Goal: Task Accomplishment & Management: Manage account settings

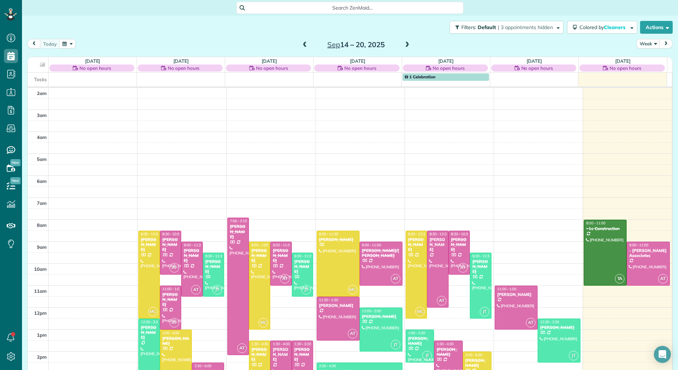
scroll to position [82, 0]
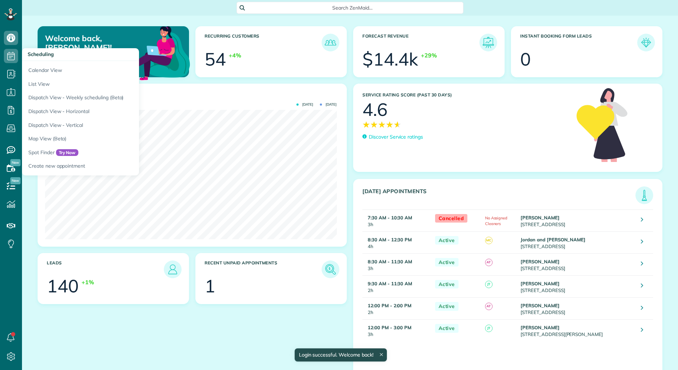
scroll to position [130, 292]
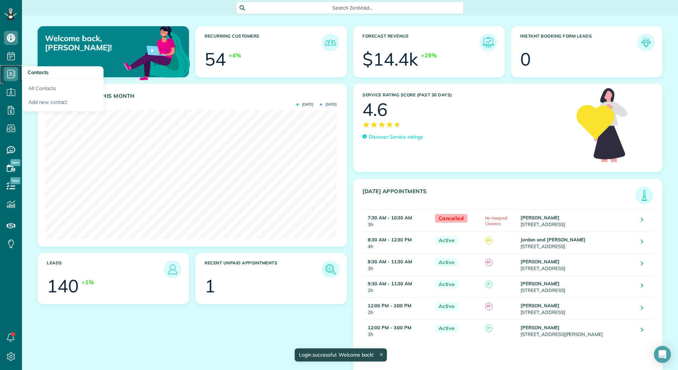
click at [11, 71] on icon at bounding box center [11, 74] width 14 height 14
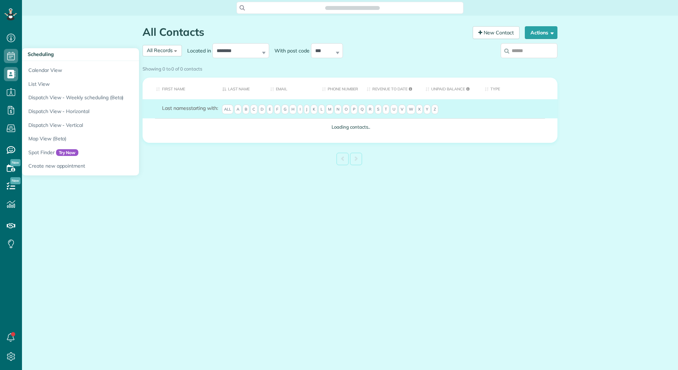
scroll to position [3, 3]
click at [34, 67] on link "Calendar View" at bounding box center [110, 69] width 177 height 16
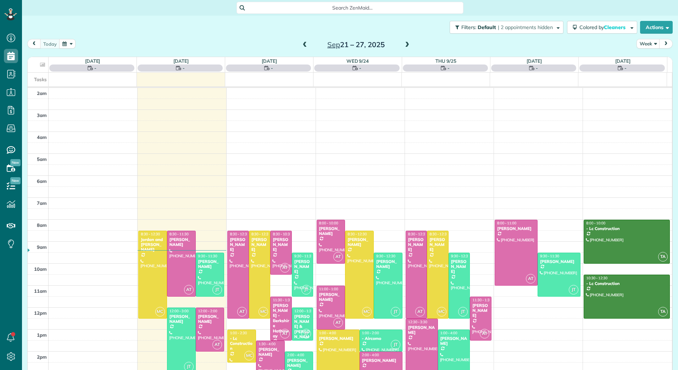
scroll to position [82, 0]
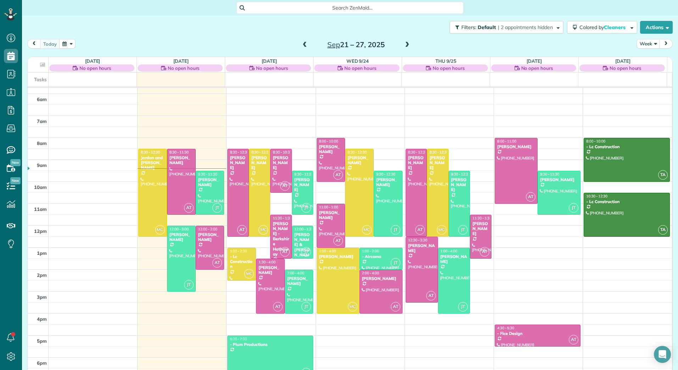
click at [403, 44] on span at bounding box center [407, 45] width 8 height 6
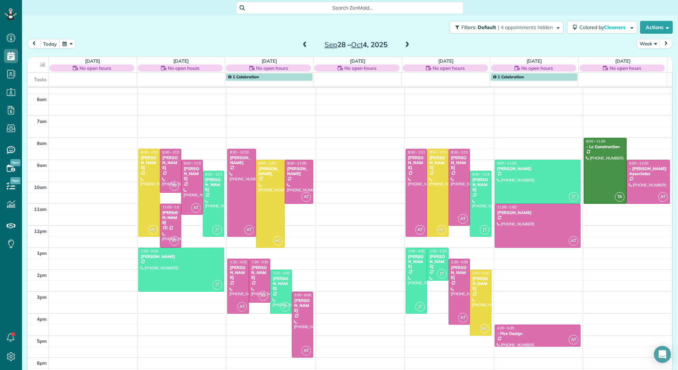
click at [305, 46] on span at bounding box center [305, 45] width 8 height 6
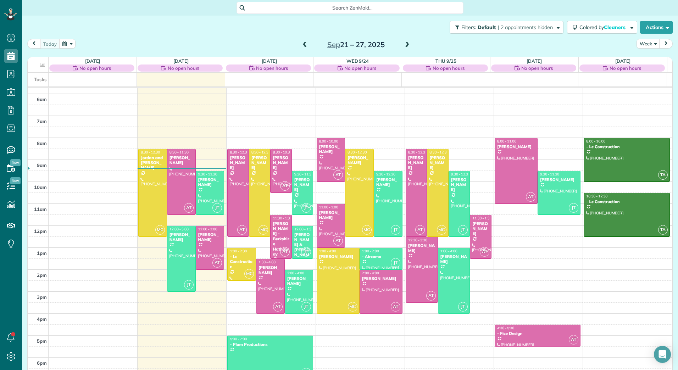
click at [301, 45] on span at bounding box center [305, 45] width 8 height 6
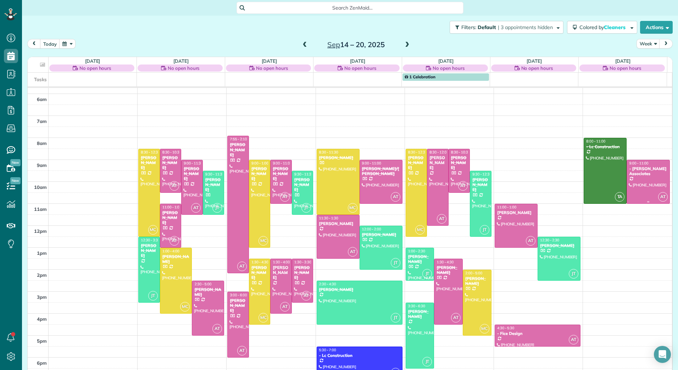
click at [630, 181] on div at bounding box center [648, 181] width 42 height 43
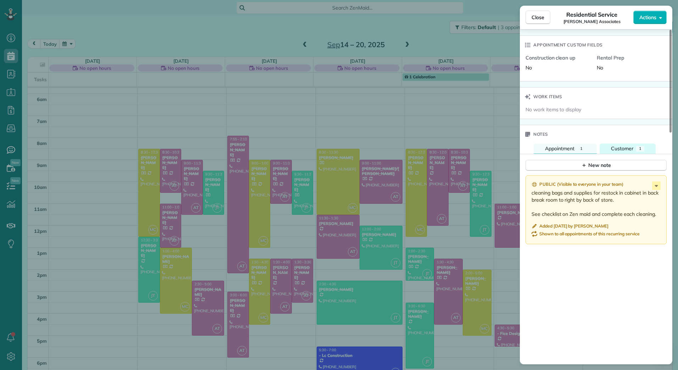
scroll to position [541, 0]
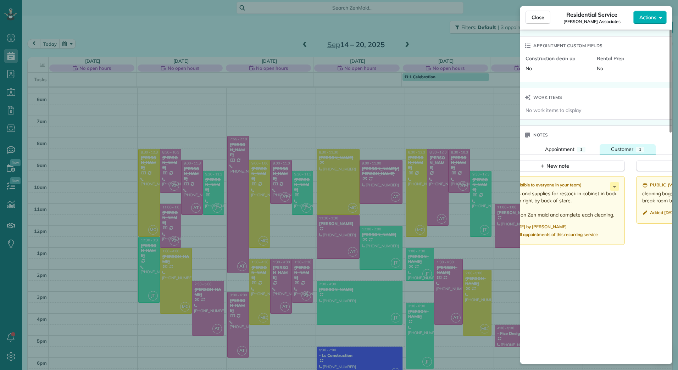
click at [620, 153] on span "Customer" at bounding box center [622, 149] width 22 height 6
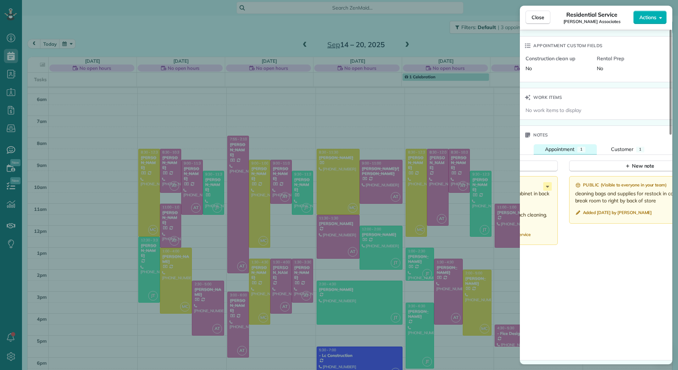
click at [582, 152] on span "1" at bounding box center [581, 149] width 2 height 5
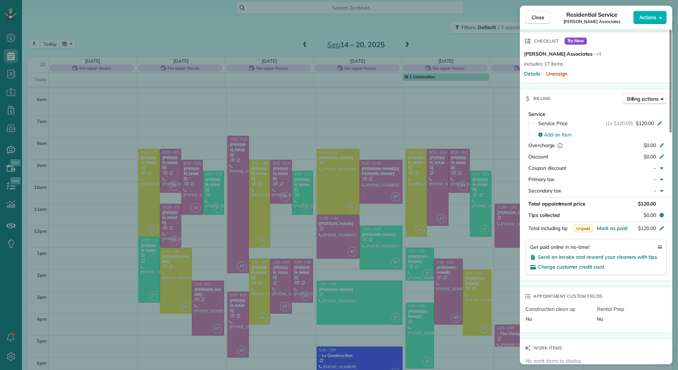
scroll to position [148, 0]
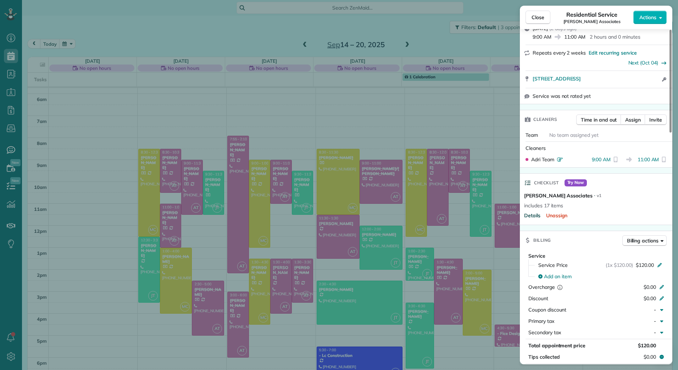
click at [536, 219] on span "Details" at bounding box center [532, 215] width 16 height 7
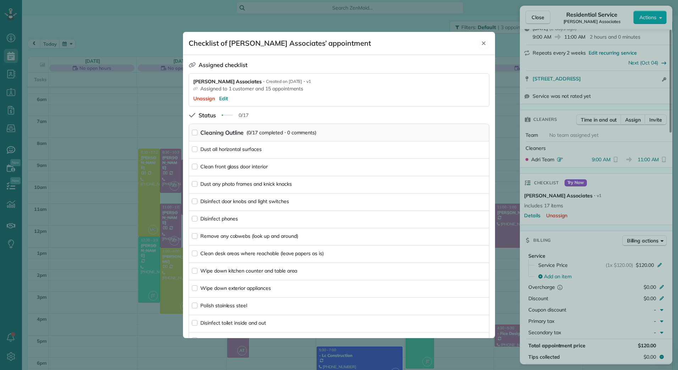
click at [486, 40] on icon "Close" at bounding box center [484, 43] width 6 height 6
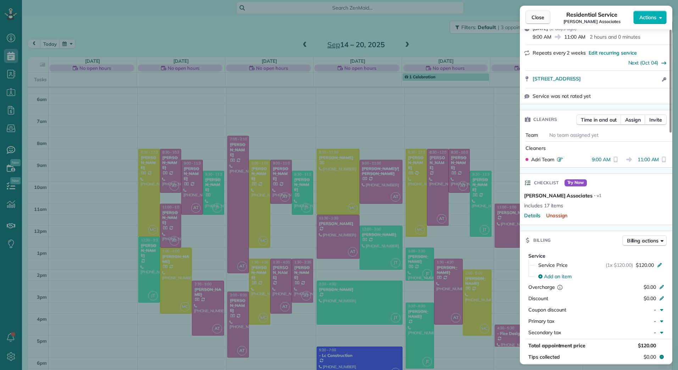
click at [536, 19] on span "Close" at bounding box center [538, 17] width 13 height 7
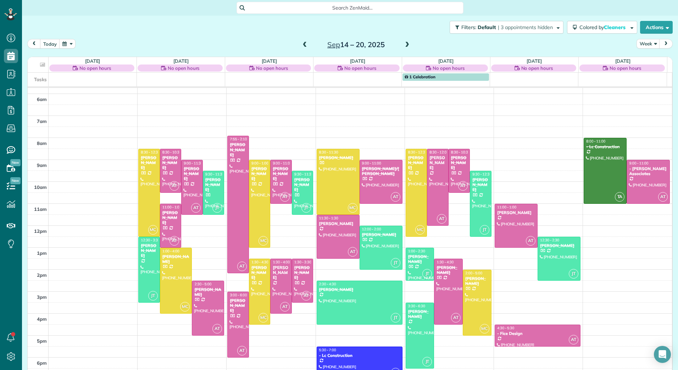
click at [404, 43] on span at bounding box center [407, 45] width 8 height 6
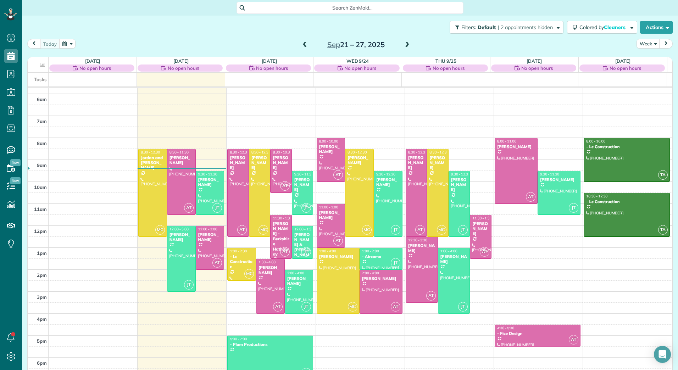
click at [406, 45] on span at bounding box center [407, 45] width 8 height 6
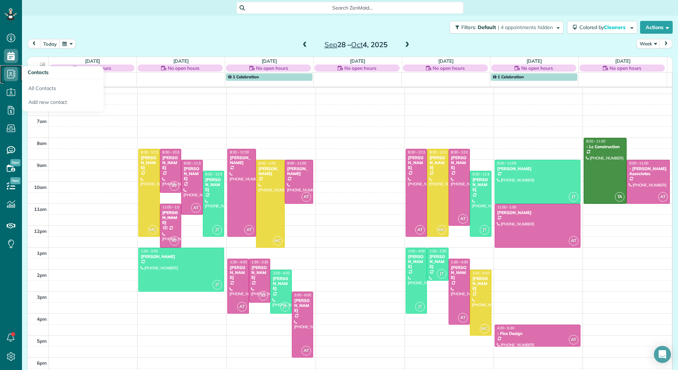
click at [17, 73] on icon at bounding box center [11, 74] width 14 height 14
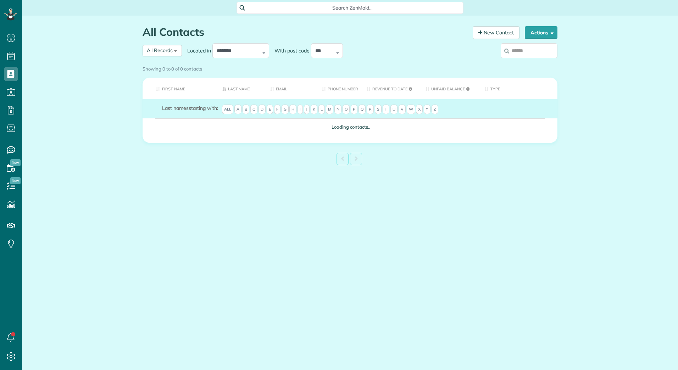
scroll to position [3, 3]
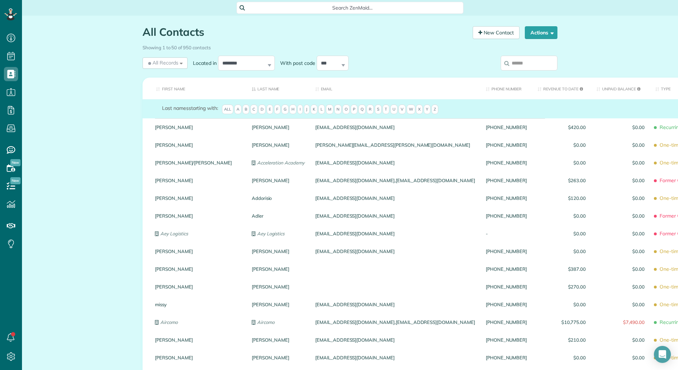
click at [535, 49] on div "Showing 1 to 50 of 950 contacts" at bounding box center [350, 47] width 415 height 10
click at [527, 61] on input "search" at bounding box center [529, 63] width 57 height 15
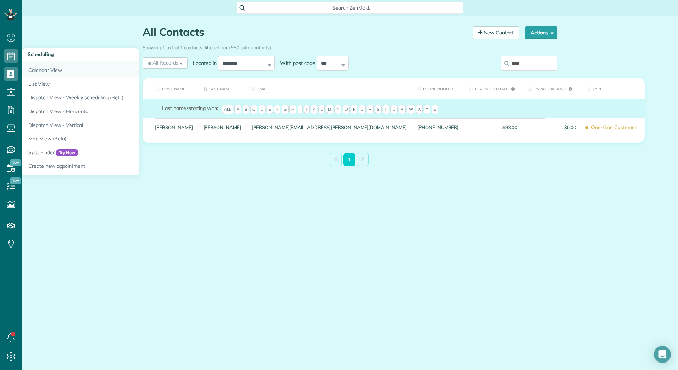
type input "****"
click at [44, 65] on link "Calendar View" at bounding box center [110, 69] width 177 height 16
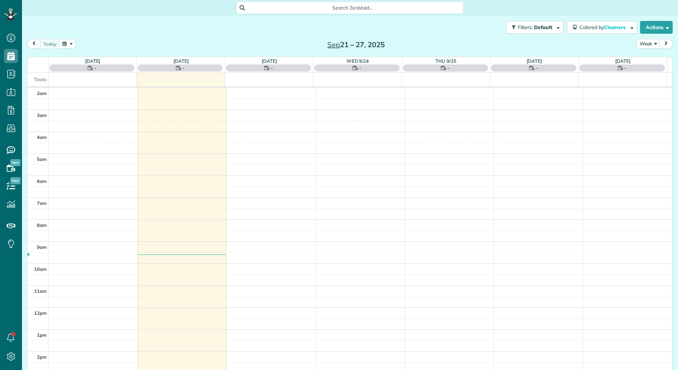
scroll to position [82, 0]
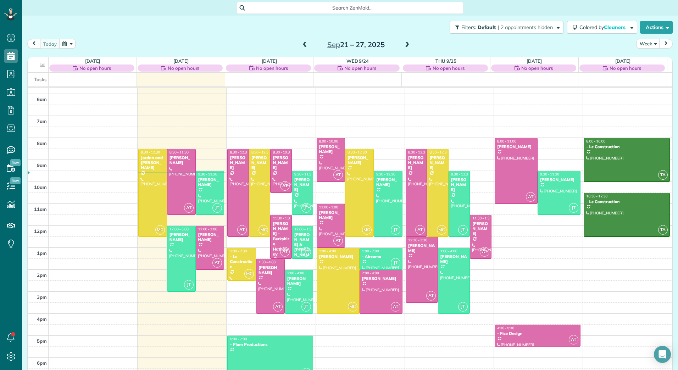
click at [406, 46] on span at bounding box center [407, 45] width 8 height 6
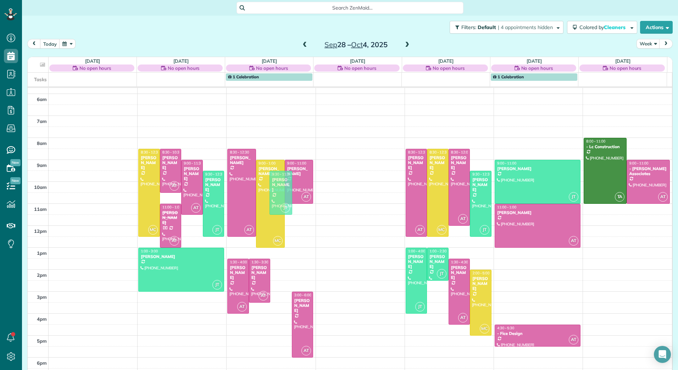
drag, startPoint x: 277, startPoint y: 286, endPoint x: 270, endPoint y: 184, distance: 101.8
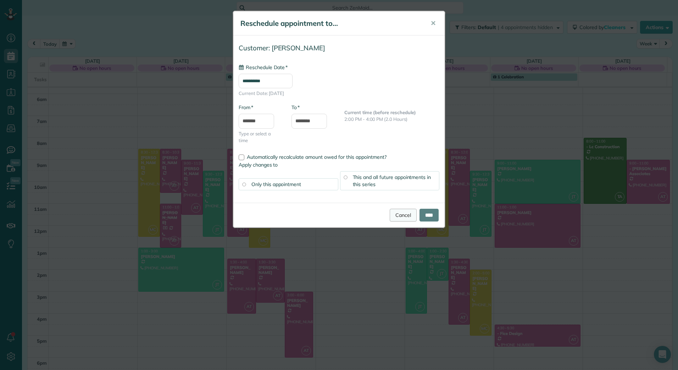
type input "**********"
click at [439, 216] on input "****" at bounding box center [429, 215] width 19 height 13
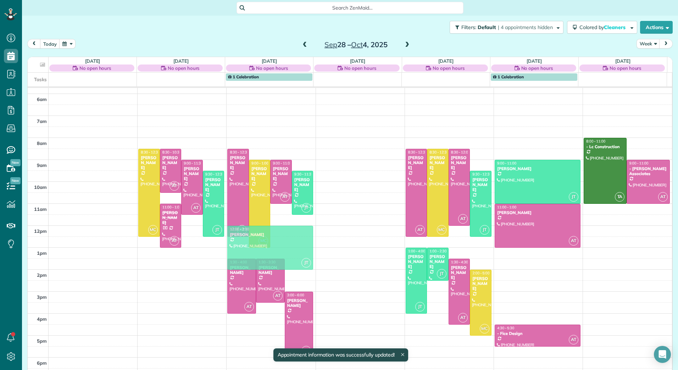
drag, startPoint x: 166, startPoint y: 270, endPoint x: 248, endPoint y: 246, distance: 86.2
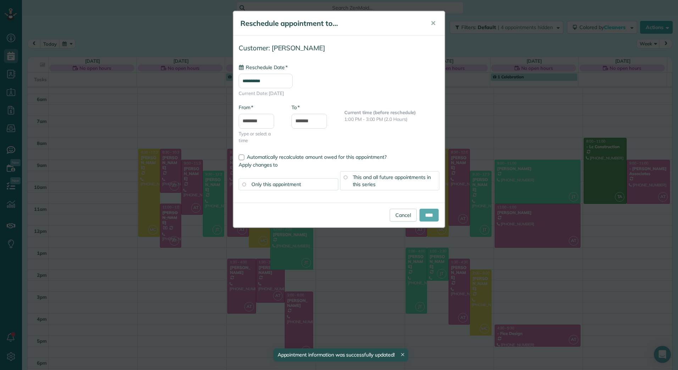
type input "**********"
click at [422, 213] on input "****" at bounding box center [429, 215] width 19 height 13
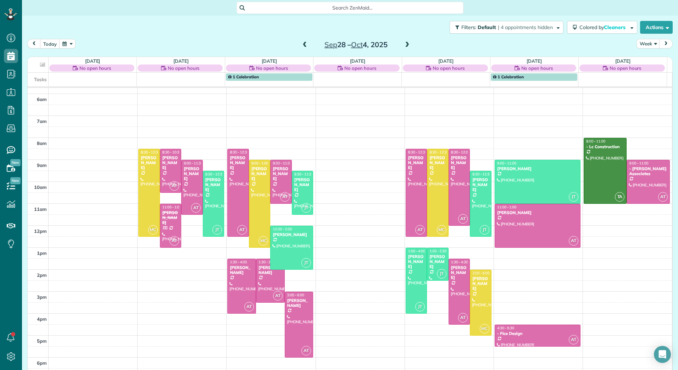
click at [403, 45] on span at bounding box center [407, 45] width 8 height 6
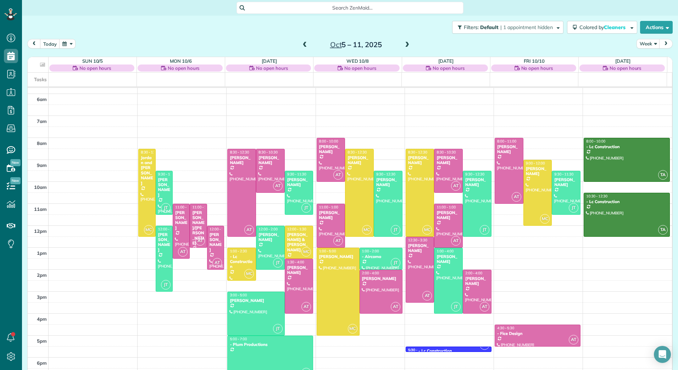
click at [406, 44] on span at bounding box center [407, 45] width 8 height 6
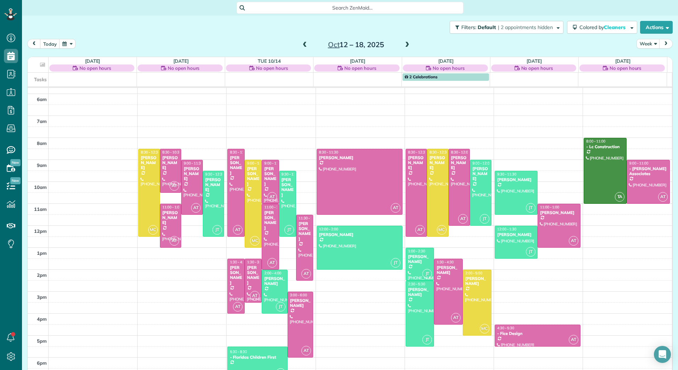
click at [403, 47] on span at bounding box center [407, 45] width 8 height 6
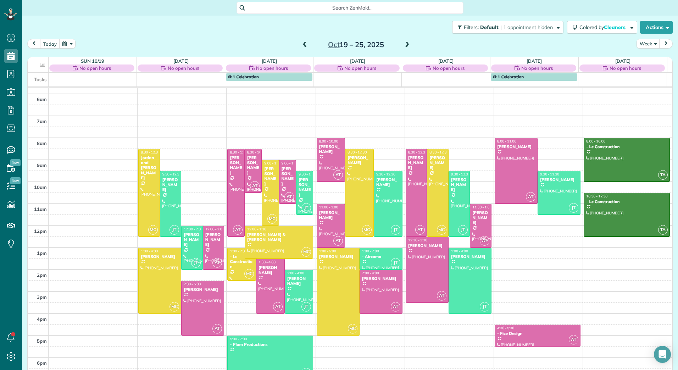
click at [403, 47] on span at bounding box center [407, 45] width 8 height 6
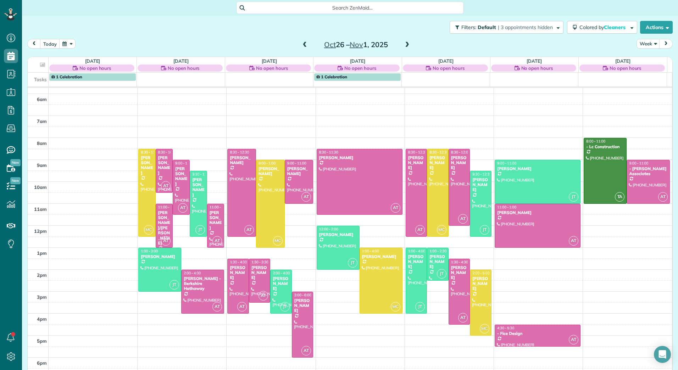
click at [405, 44] on span at bounding box center [407, 45] width 8 height 6
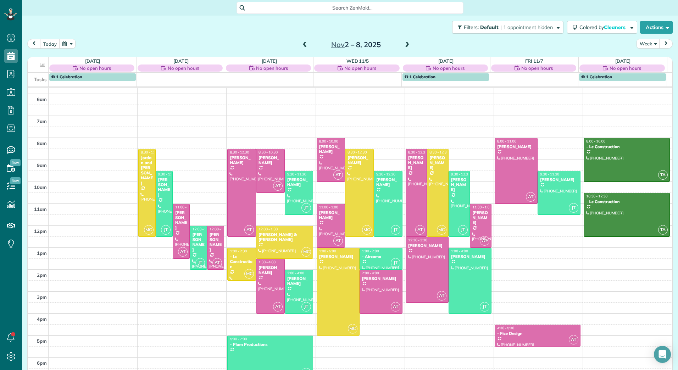
click at [302, 46] on span at bounding box center [305, 45] width 8 height 6
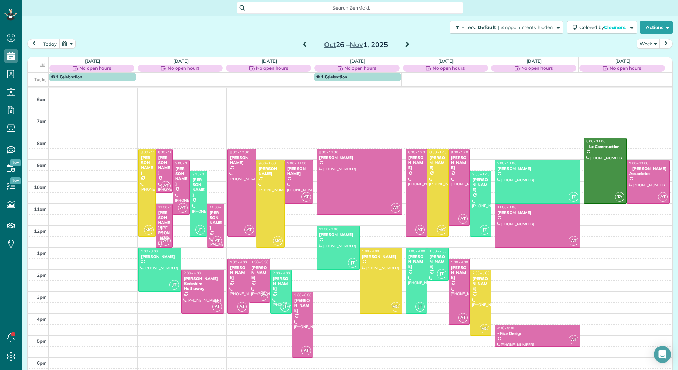
click at [302, 46] on span at bounding box center [305, 45] width 8 height 6
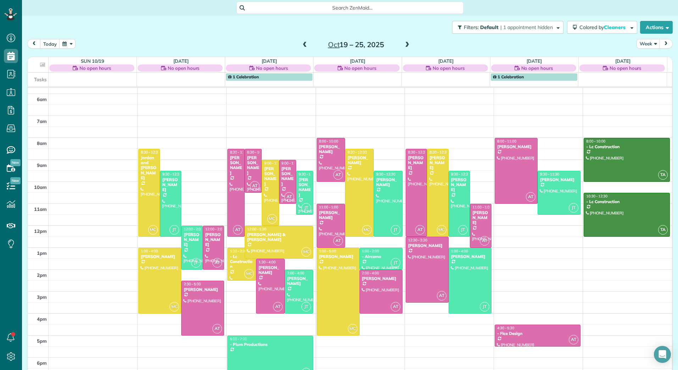
click at [302, 46] on span at bounding box center [305, 45] width 8 height 6
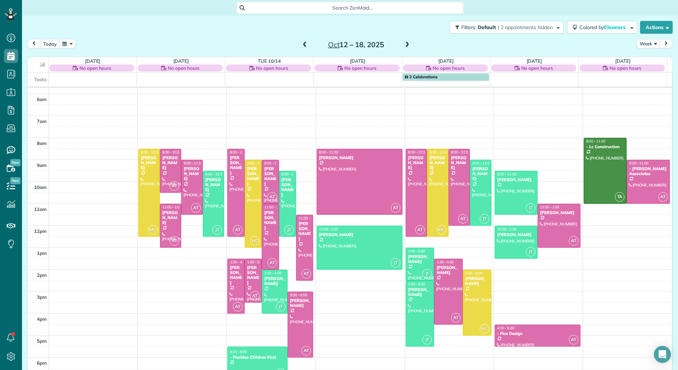
click at [302, 46] on span at bounding box center [305, 45] width 8 height 6
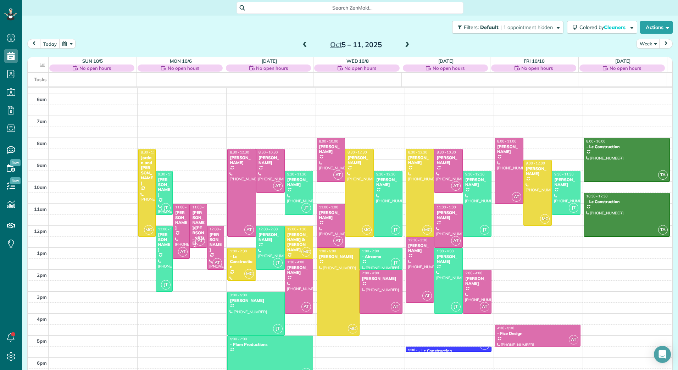
click at [301, 44] on span at bounding box center [305, 45] width 8 height 6
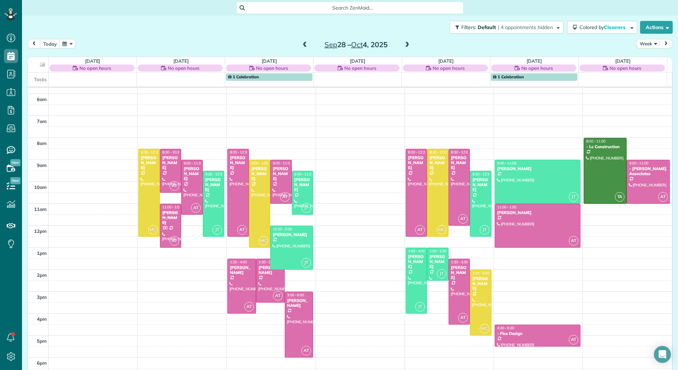
click at [301, 44] on span at bounding box center [305, 45] width 8 height 6
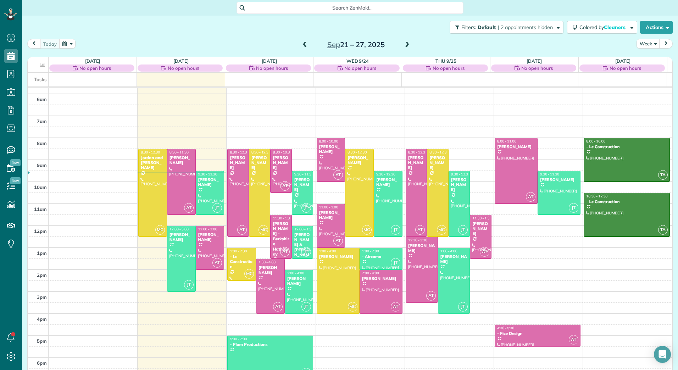
click at [301, 44] on span at bounding box center [305, 45] width 8 height 6
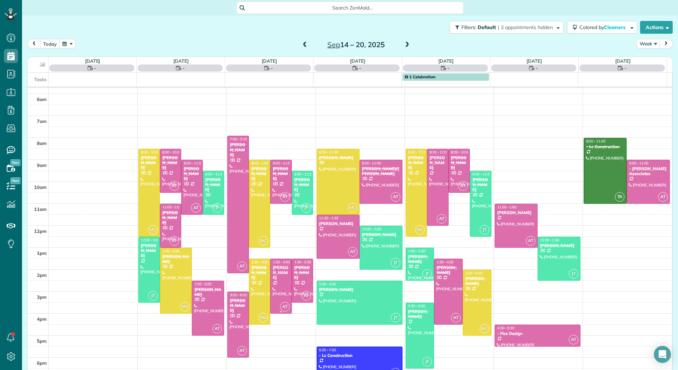
click at [277, 279] on div at bounding box center [281, 286] width 21 height 54
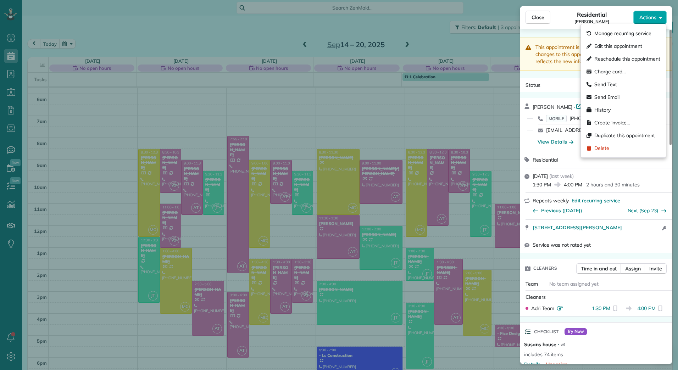
click at [660, 20] on icon "button" at bounding box center [661, 17] width 3 height 5
click at [619, 44] on span "Edit this appointment" at bounding box center [619, 46] width 48 height 7
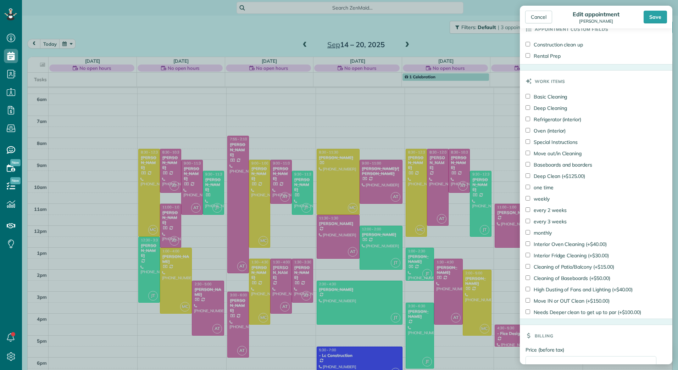
scroll to position [331, 0]
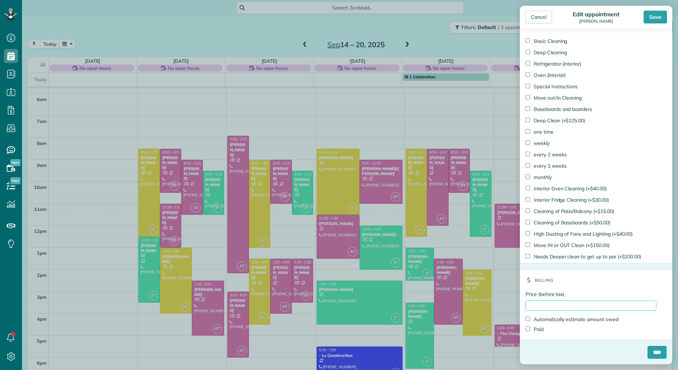
click at [545, 307] on input "Price (before tax)" at bounding box center [591, 306] width 131 height 10
type input "******"
click at [541, 331] on label "Paid" at bounding box center [535, 329] width 18 height 7
click at [648, 354] on input "****" at bounding box center [657, 352] width 19 height 13
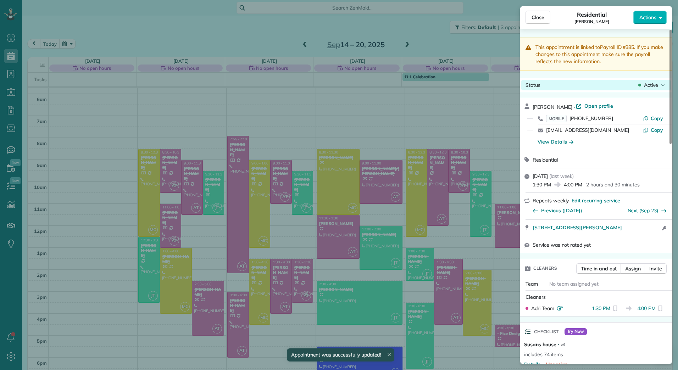
click at [657, 88] on span "Active" at bounding box center [651, 85] width 14 height 7
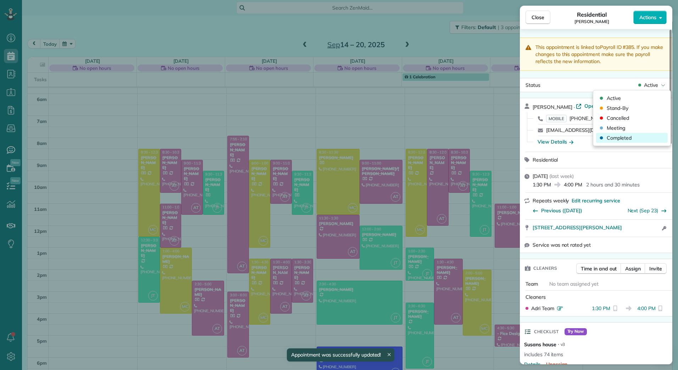
click at [638, 139] on div "Completed" at bounding box center [632, 138] width 72 height 10
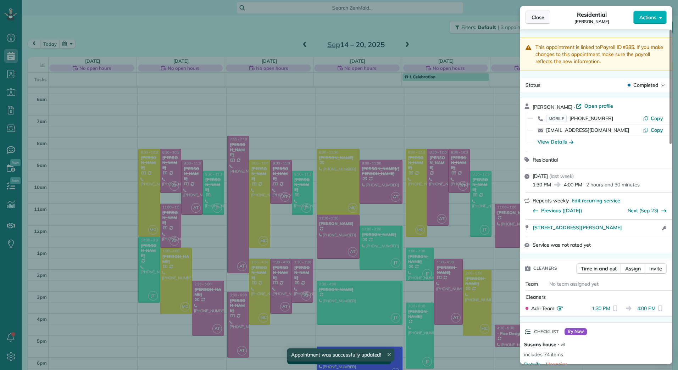
click at [535, 16] on span "Close" at bounding box center [538, 17] width 13 height 7
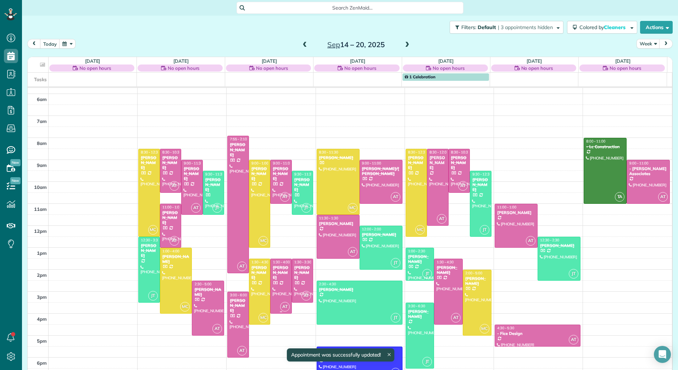
click at [277, 274] on div "[PERSON_NAME]" at bounding box center [280, 272] width 17 height 15
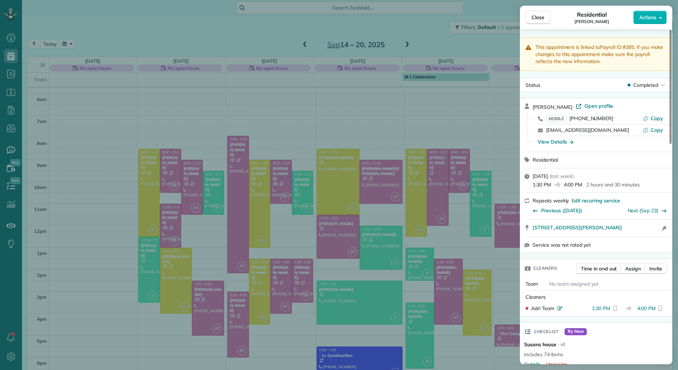
click at [239, 141] on div "Close Residential Susan Elhilow Actions This appointment is linked to Payroll I…" at bounding box center [339, 185] width 678 height 370
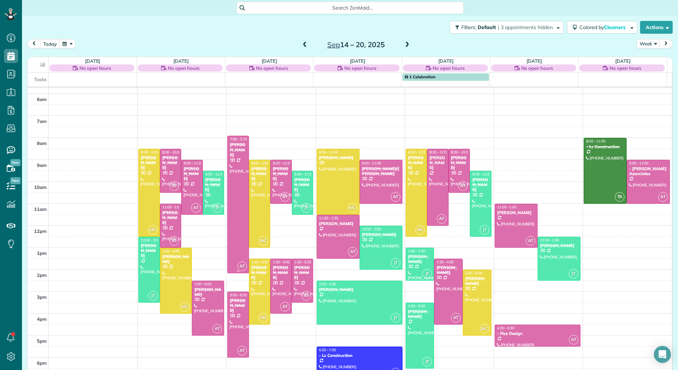
click at [239, 152] on div "[PERSON_NAME]" at bounding box center [238, 149] width 17 height 15
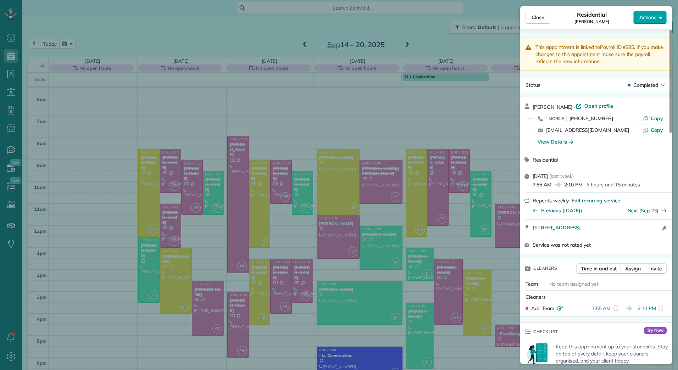
click at [657, 16] on button "Actions" at bounding box center [650, 17] width 33 height 13
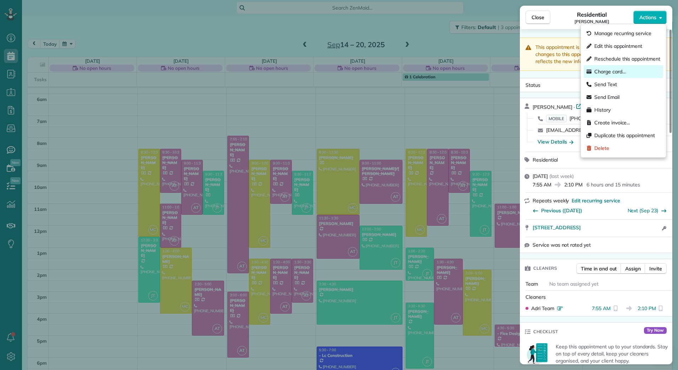
click at [615, 73] on span "Charge card…" at bounding box center [611, 71] width 32 height 7
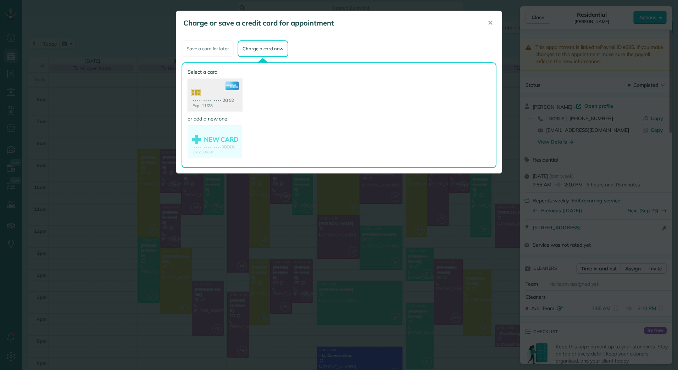
click at [220, 94] on use at bounding box center [215, 96] width 55 height 34
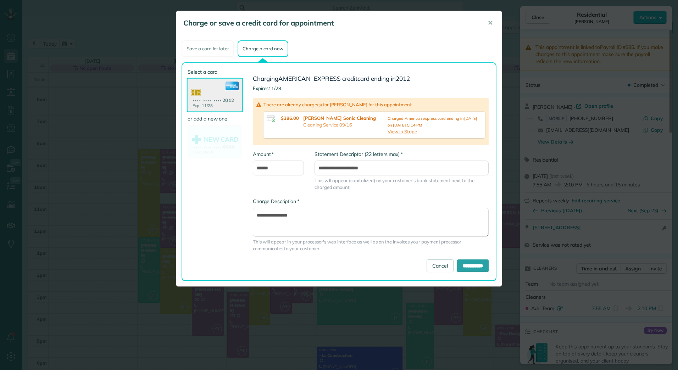
click at [499, 18] on div "Charge or save a credit card for appointment ✕" at bounding box center [339, 23] width 326 height 24
click at [492, 24] on span "✕" at bounding box center [490, 23] width 5 height 8
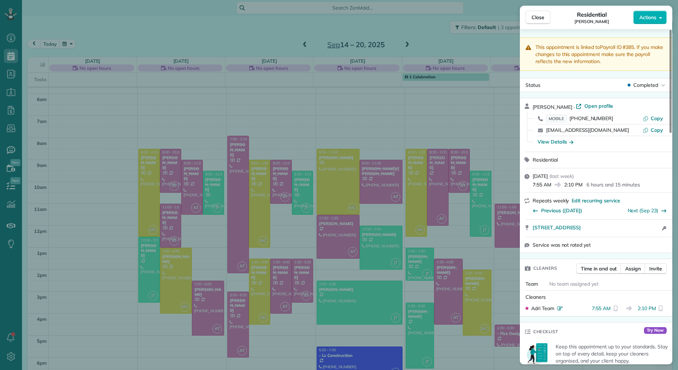
click at [535, 18] on span "Close" at bounding box center [538, 17] width 13 height 7
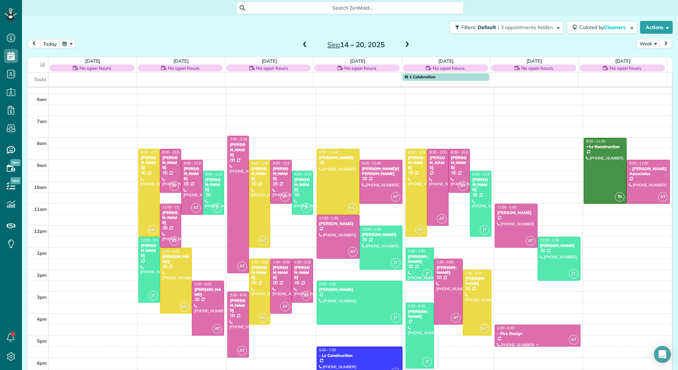
click at [520, 341] on div at bounding box center [537, 335] width 85 height 21
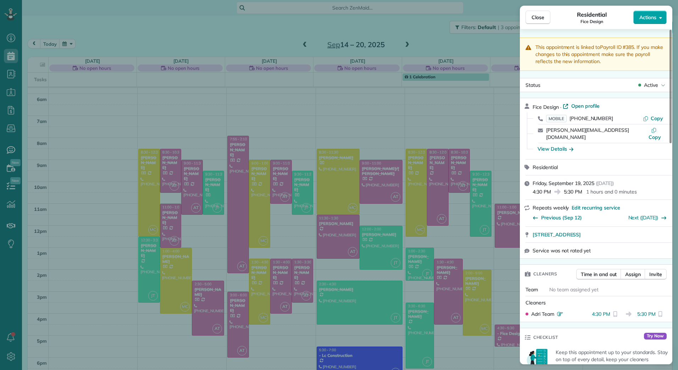
click at [651, 14] on span "Actions" at bounding box center [648, 17] width 17 height 7
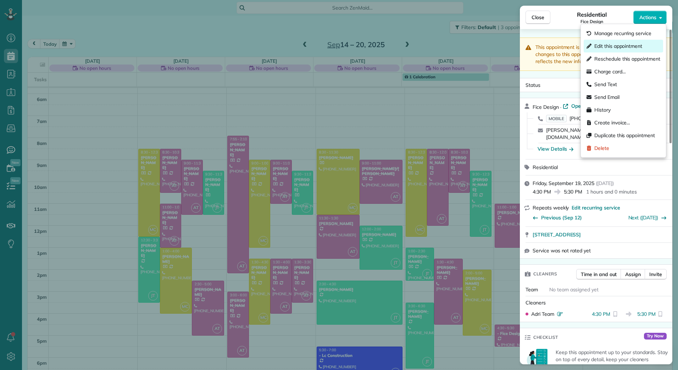
click at [632, 47] on span "Edit this appointment" at bounding box center [619, 46] width 48 height 7
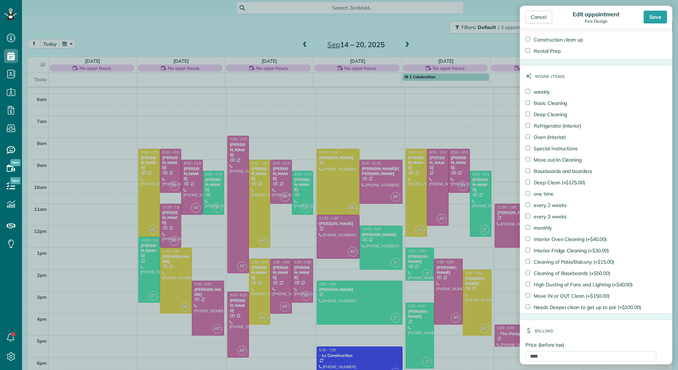
scroll to position [381, 0]
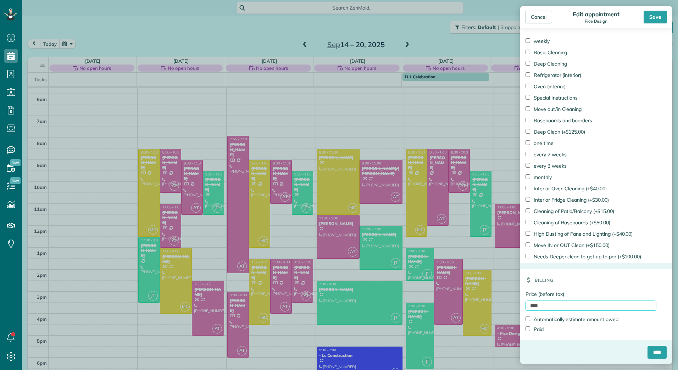
click at [531, 307] on input "****" at bounding box center [591, 306] width 131 height 10
type input "*****"
click at [544, 332] on label "Paid" at bounding box center [535, 329] width 18 height 7
drag, startPoint x: 648, startPoint y: 354, endPoint x: 645, endPoint y: 335, distance: 19.7
click at [648, 355] on input "****" at bounding box center [657, 352] width 19 height 13
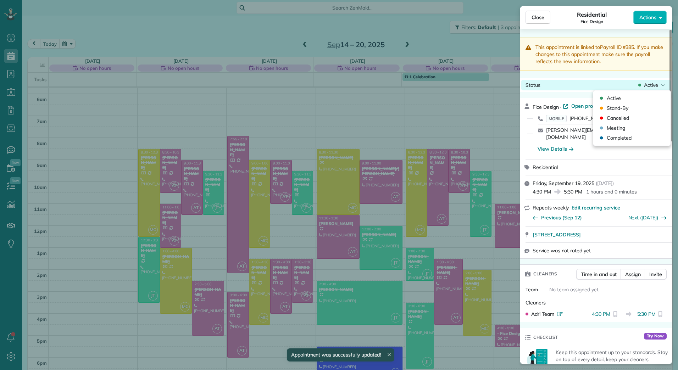
click at [651, 89] on div "Status Active" at bounding box center [597, 85] width 150 height 11
click at [627, 144] on div "Active Stand-By Cancelled Meeting Completed" at bounding box center [632, 117] width 72 height 55
click at [627, 140] on span "Completed" at bounding box center [619, 137] width 25 height 7
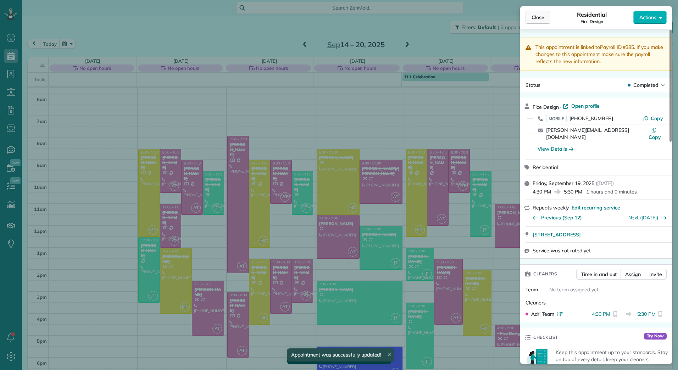
click at [536, 17] on span "Close" at bounding box center [538, 17] width 13 height 7
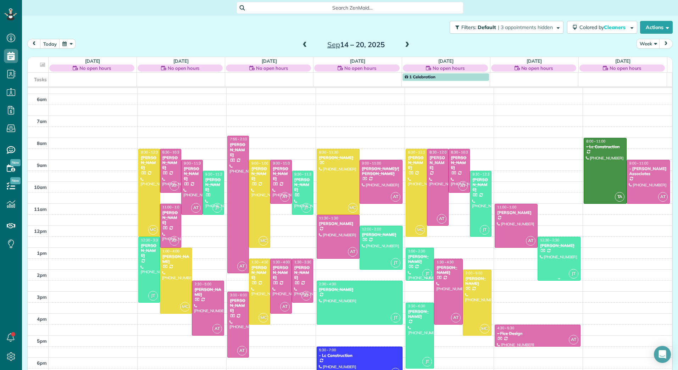
click at [545, 247] on div "[PERSON_NAME]" at bounding box center [559, 245] width 39 height 5
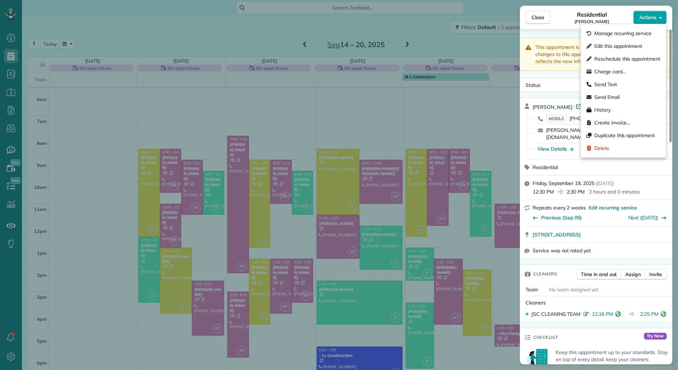
click at [652, 21] on span "Actions" at bounding box center [648, 17] width 17 height 7
click at [621, 48] on span "Edit this appointment" at bounding box center [619, 46] width 48 height 7
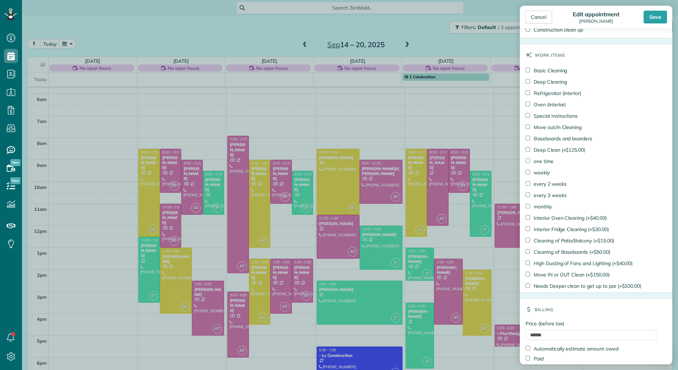
scroll to position [381, 0]
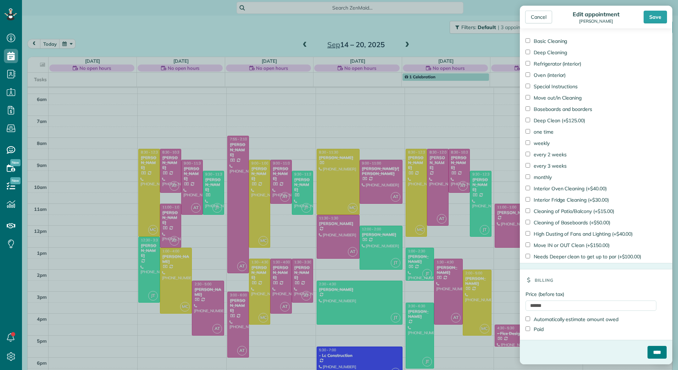
click at [649, 353] on input "****" at bounding box center [657, 352] width 19 height 13
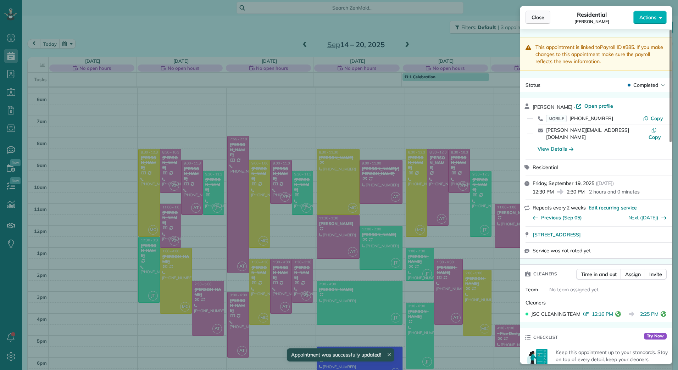
click at [540, 15] on span "Close" at bounding box center [538, 17] width 13 height 7
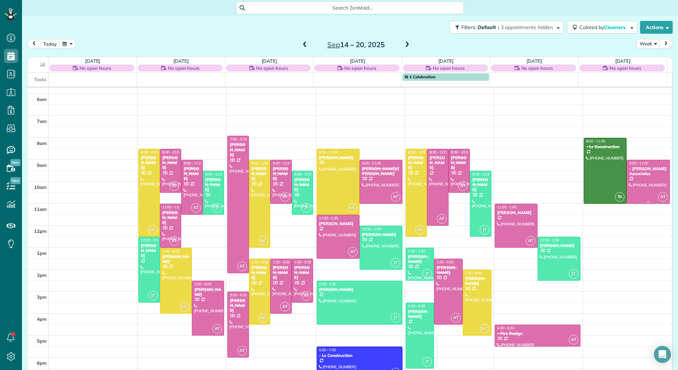
click at [644, 184] on div at bounding box center [648, 181] width 42 height 43
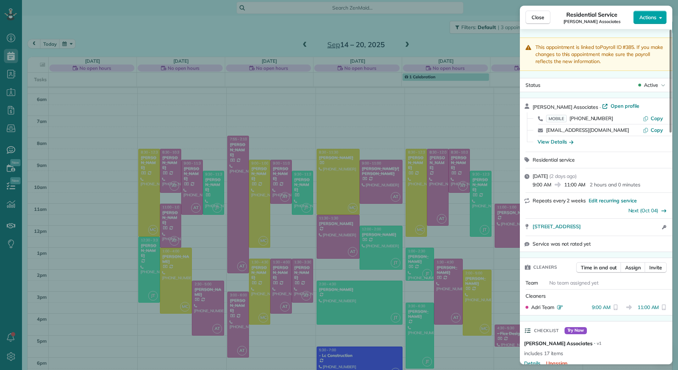
click at [660, 20] on icon "button" at bounding box center [661, 17] width 3 height 5
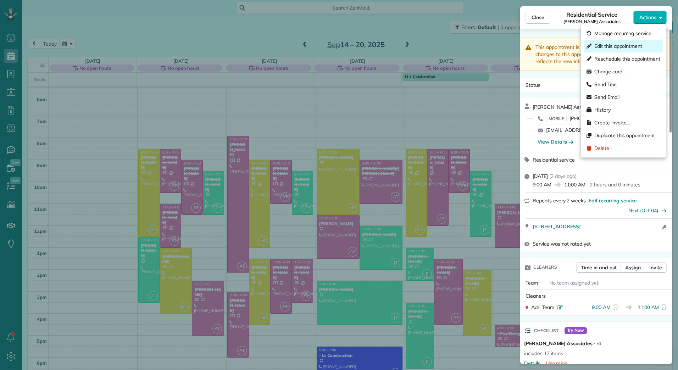
click at [617, 43] on span "Edit this appointment" at bounding box center [619, 46] width 48 height 7
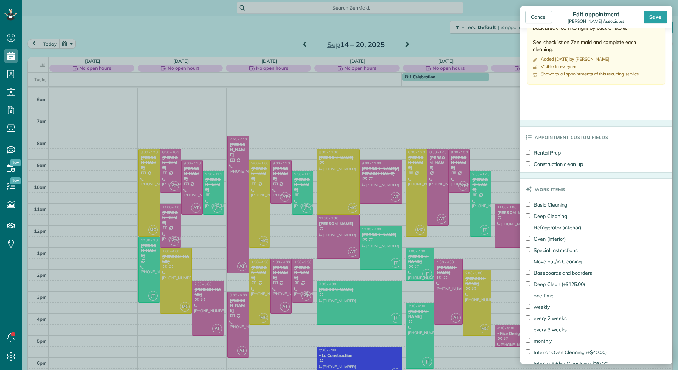
scroll to position [413, 0]
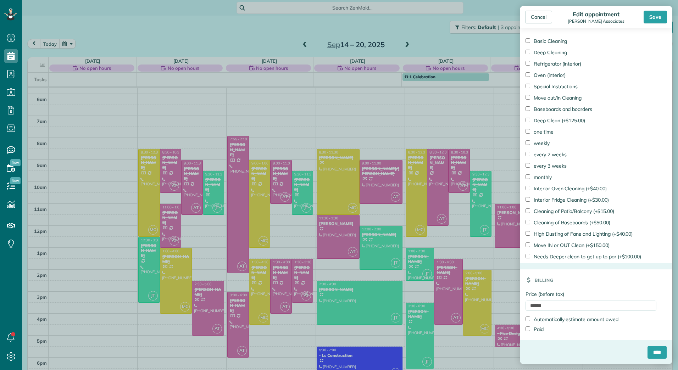
click at [544, 330] on label "Paid" at bounding box center [535, 329] width 18 height 7
click at [653, 356] on input "****" at bounding box center [657, 352] width 19 height 13
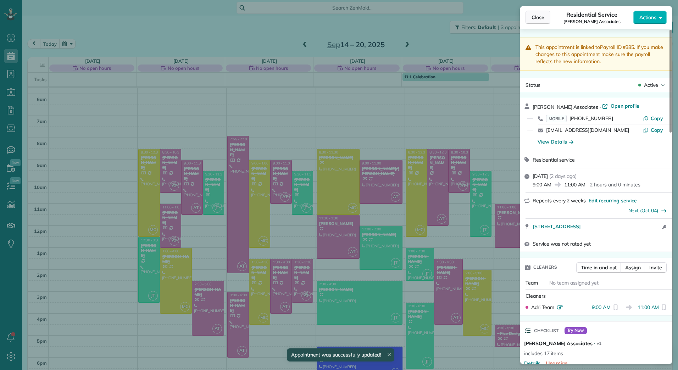
click at [544, 19] on span "Close" at bounding box center [538, 17] width 13 height 7
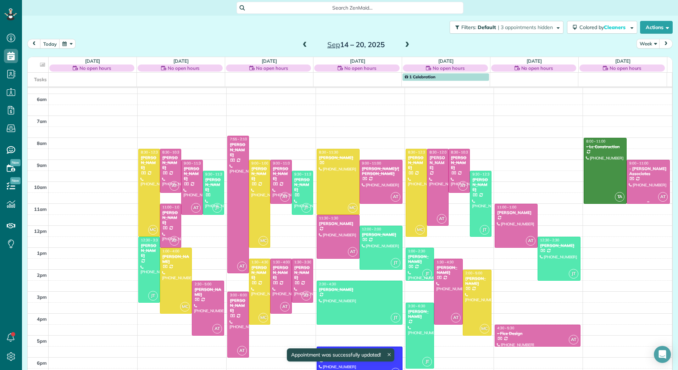
click at [645, 188] on div at bounding box center [648, 181] width 42 height 43
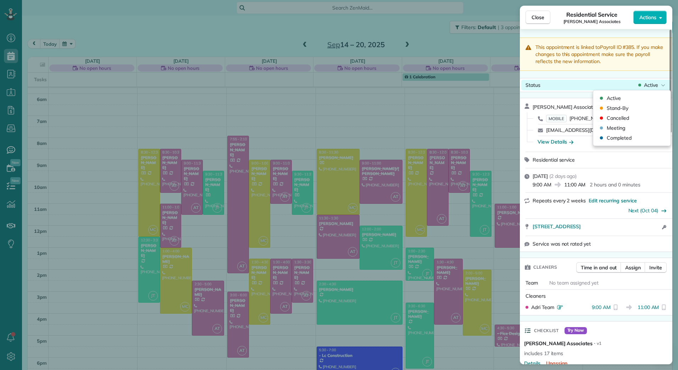
click at [650, 84] on span "Active" at bounding box center [651, 85] width 14 height 7
click at [636, 139] on div "Completed" at bounding box center [632, 138] width 72 height 10
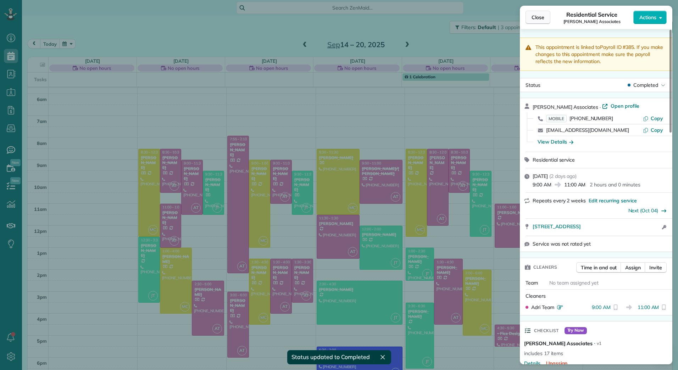
click at [540, 12] on button "Close" at bounding box center [538, 17] width 25 height 13
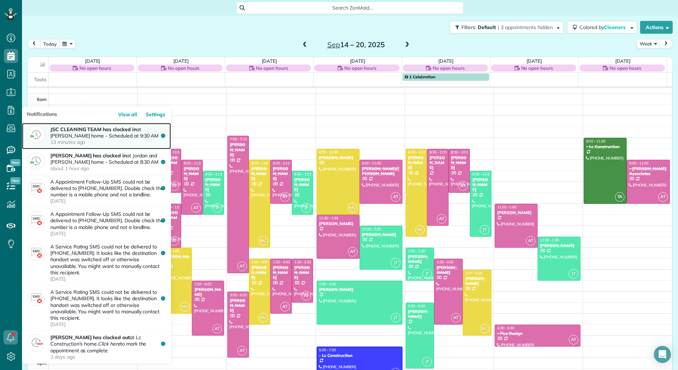
click at [101, 139] on p "JSC CLEANING TEAM has clocked in at Elyse Glick's home - Scheduled at 9:30 AM 1…" at bounding box center [107, 136] width 115 height 20
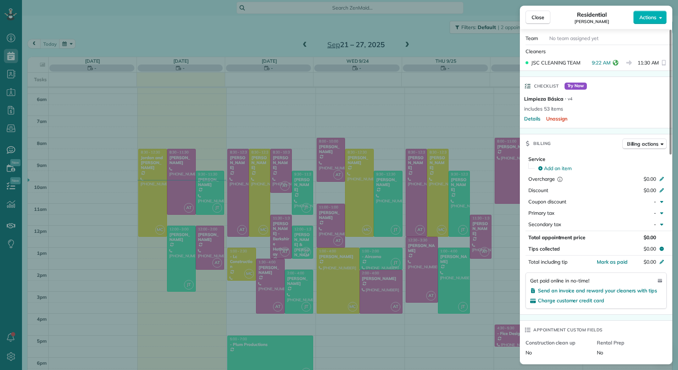
scroll to position [250, 0]
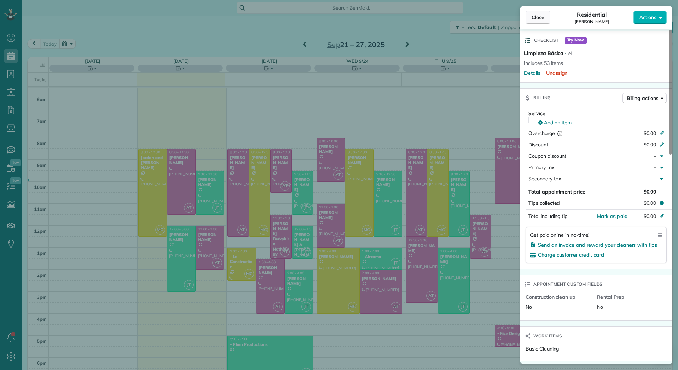
click at [541, 18] on span "Close" at bounding box center [538, 17] width 13 height 7
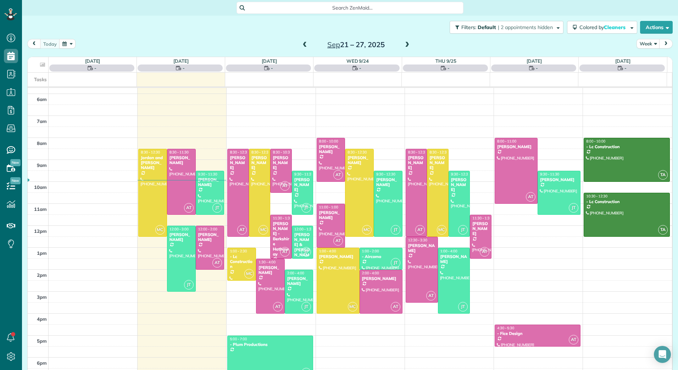
click at [405, 40] on span at bounding box center [407, 45] width 8 height 11
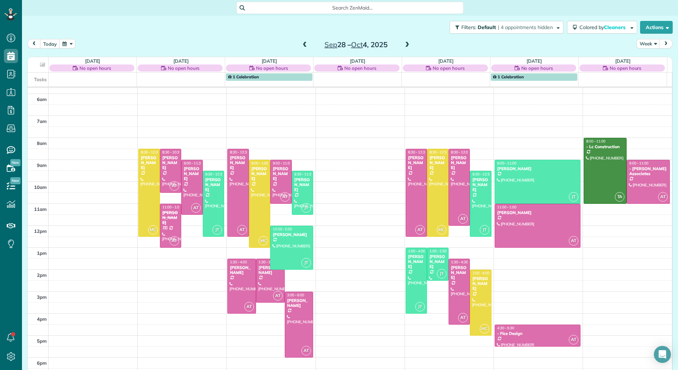
click at [405, 40] on span at bounding box center [407, 45] width 8 height 11
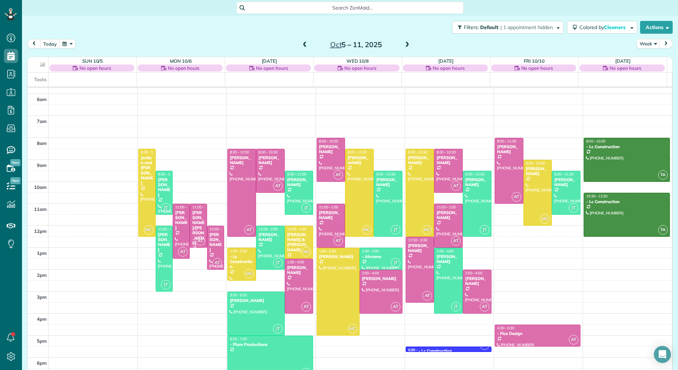
click at [405, 40] on span at bounding box center [407, 45] width 8 height 11
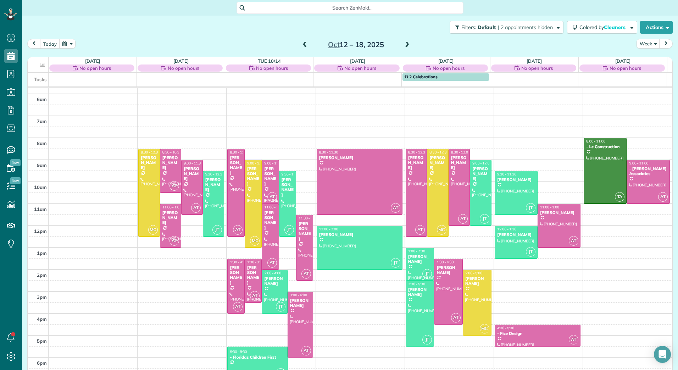
click at [405, 40] on span at bounding box center [407, 45] width 8 height 11
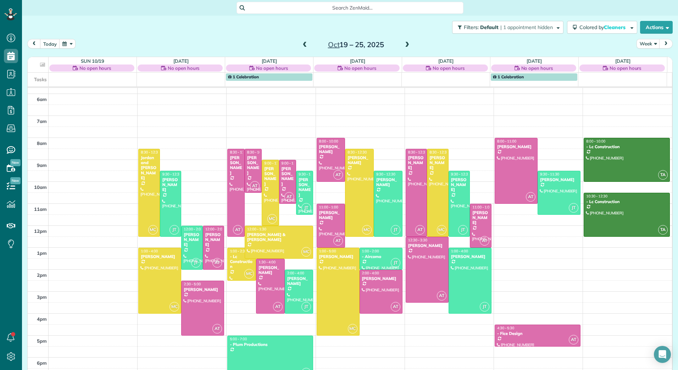
click at [301, 42] on span at bounding box center [305, 45] width 8 height 6
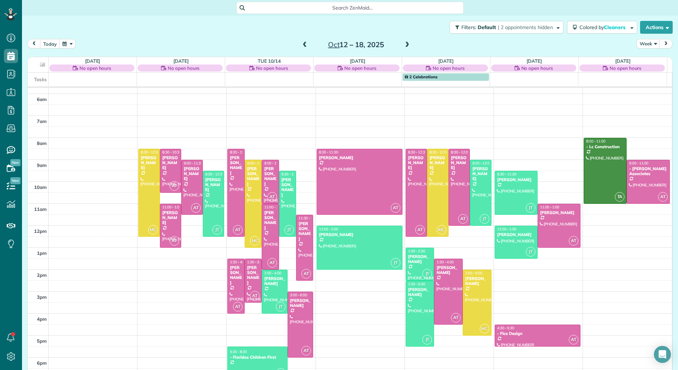
click at [301, 42] on span at bounding box center [305, 45] width 8 height 6
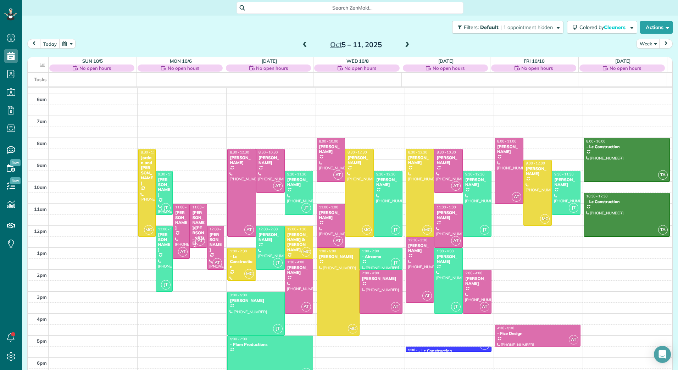
click at [301, 42] on span at bounding box center [305, 45] width 8 height 6
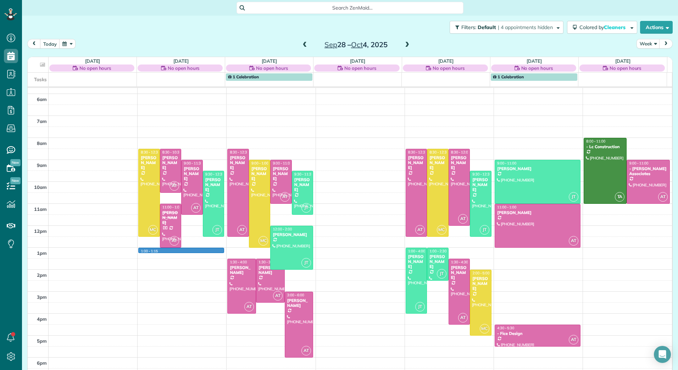
click at [200, 249] on div "2am 3am 4am 5am 6am 7am 8am 9am 10am 11am 12pm 1pm 2pm 3pm 4pm 5pm 6pm 1:00 - 1…" at bounding box center [350, 193] width 645 height 374
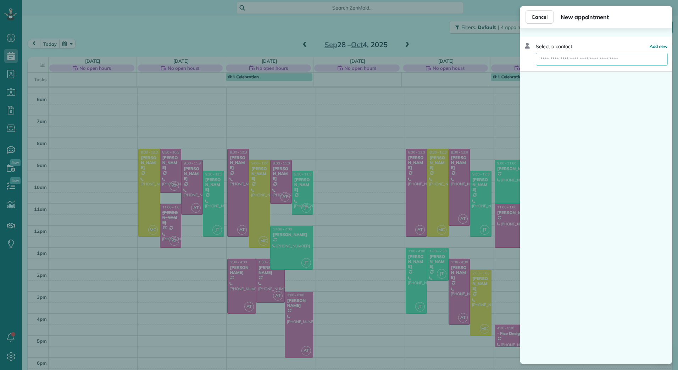
click at [594, 57] on input "text" at bounding box center [602, 59] width 132 height 13
type input "******"
click at [585, 69] on button "[PERSON_NAME]. [PERSON_NAME] @[DOMAIN_NAME]" at bounding box center [602, 72] width 132 height 13
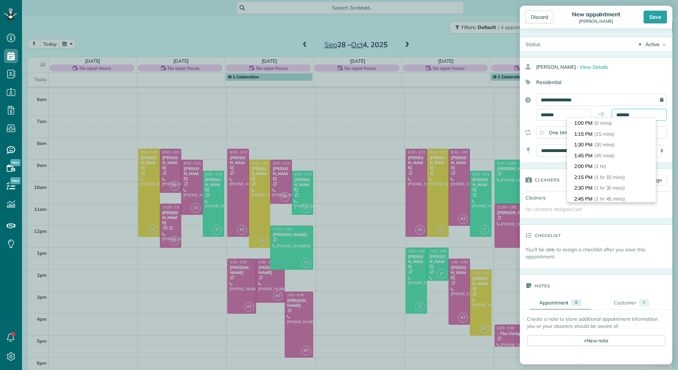
click at [624, 115] on input "*******" at bounding box center [639, 115] width 55 height 12
type input "*******"
click at [612, 169] on li "3:00 PM (2 hrs)" at bounding box center [611, 167] width 89 height 11
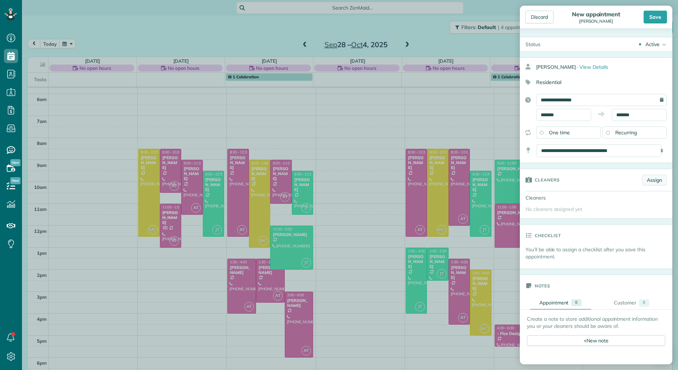
click at [650, 181] on link "Assign" at bounding box center [655, 180] width 24 height 11
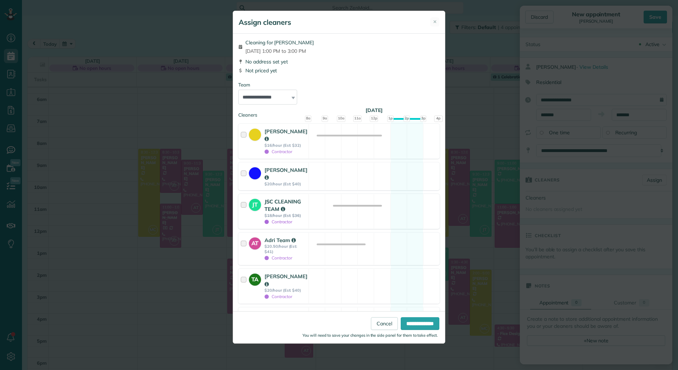
click at [293, 200] on div "JSC CLEANING TEAM" at bounding box center [286, 205] width 42 height 15
click at [418, 320] on input "**********" at bounding box center [420, 324] width 39 height 13
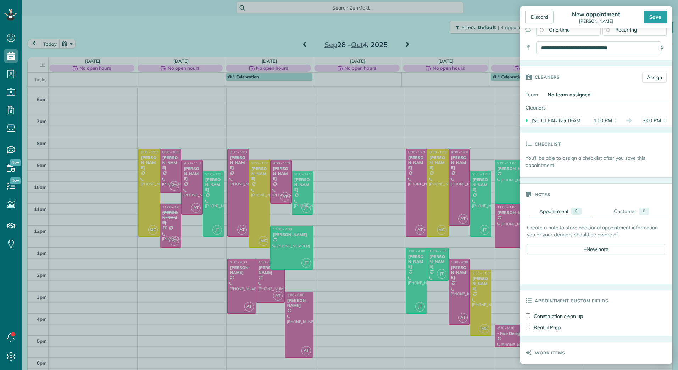
scroll to position [106, 0]
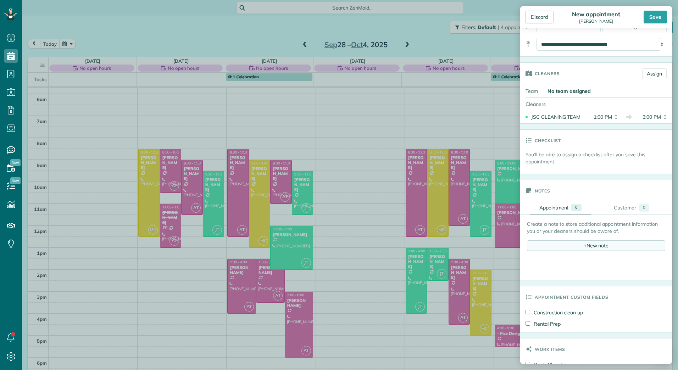
click at [601, 247] on div "+ New note" at bounding box center [596, 246] width 138 height 11
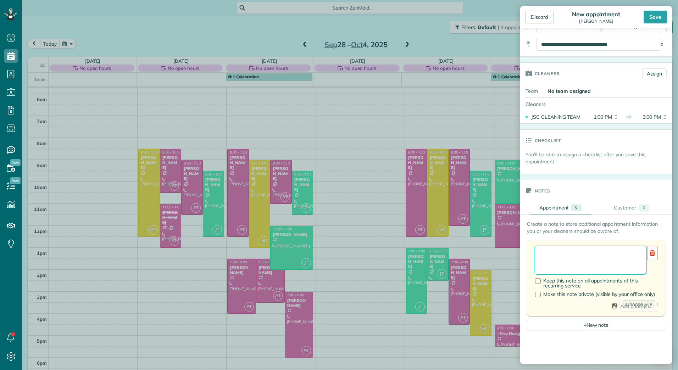
click at [574, 256] on textarea at bounding box center [590, 260] width 113 height 29
type textarea "**********"
click at [664, 19] on div "Save" at bounding box center [655, 17] width 23 height 13
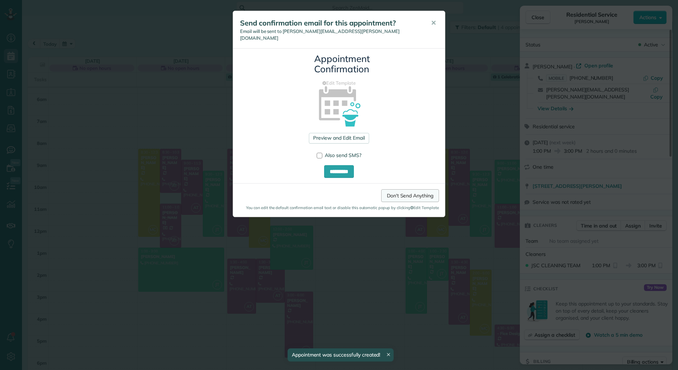
click at [412, 192] on link "Don't Send Anything" at bounding box center [410, 195] width 58 height 13
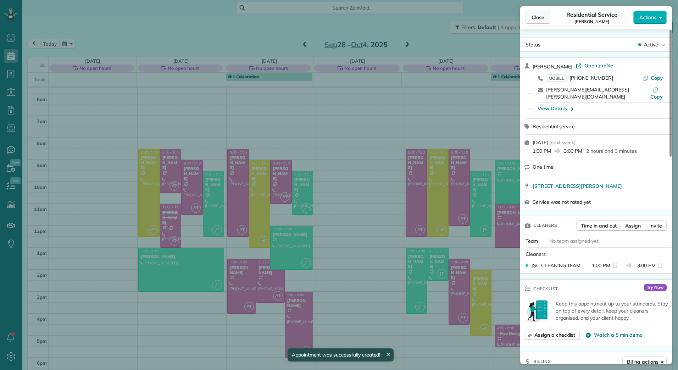
click at [535, 17] on span "Close" at bounding box center [538, 17] width 13 height 7
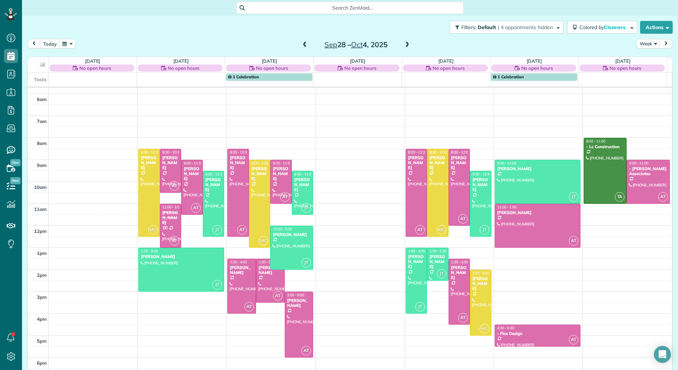
click at [302, 40] on span at bounding box center [305, 45] width 8 height 11
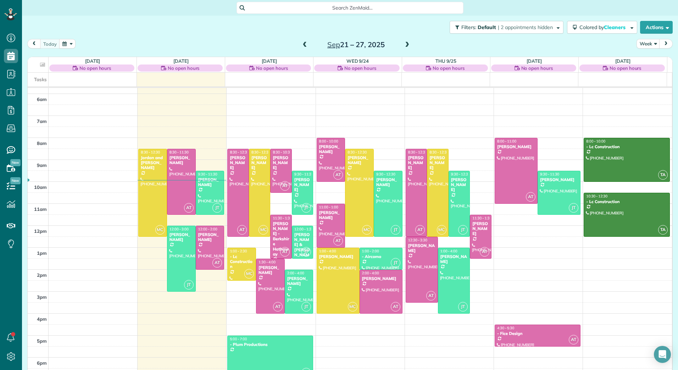
click at [406, 46] on span at bounding box center [407, 45] width 8 height 6
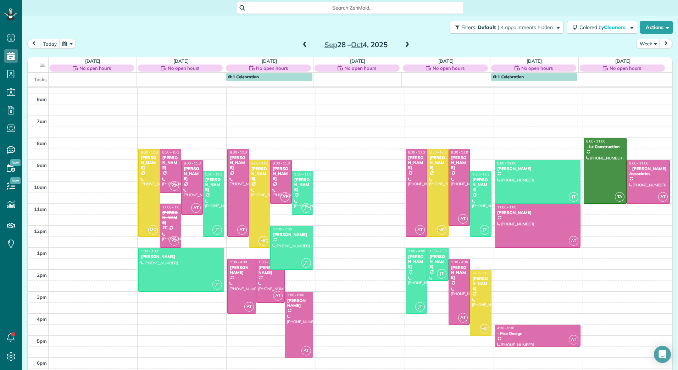
click at [304, 42] on span at bounding box center [305, 45] width 8 height 6
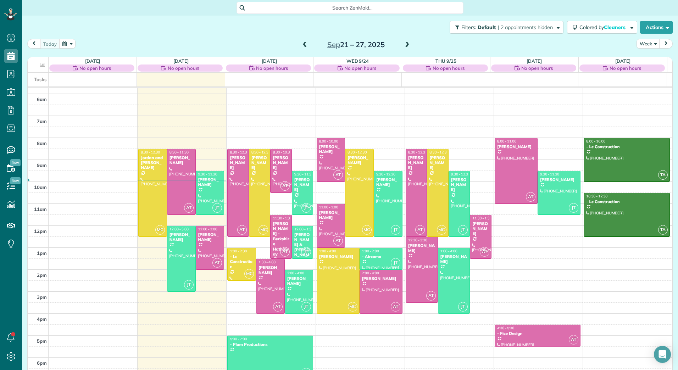
click at [403, 42] on span at bounding box center [407, 45] width 8 height 11
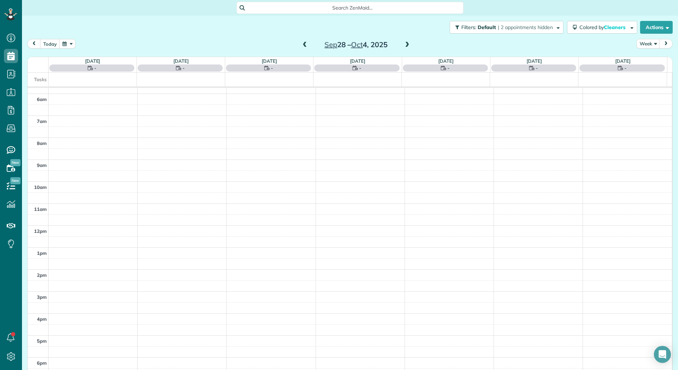
click at [403, 42] on span at bounding box center [407, 45] width 8 height 11
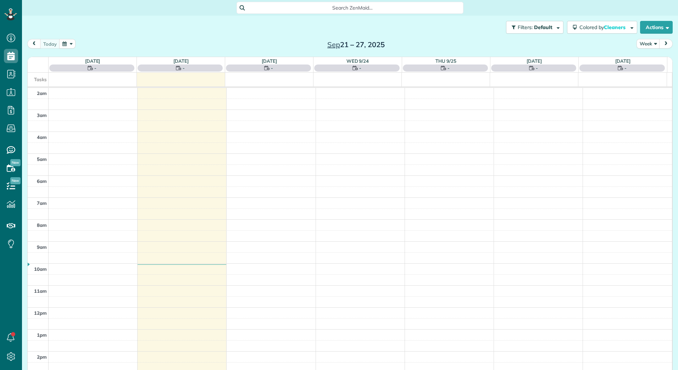
scroll to position [82, 0]
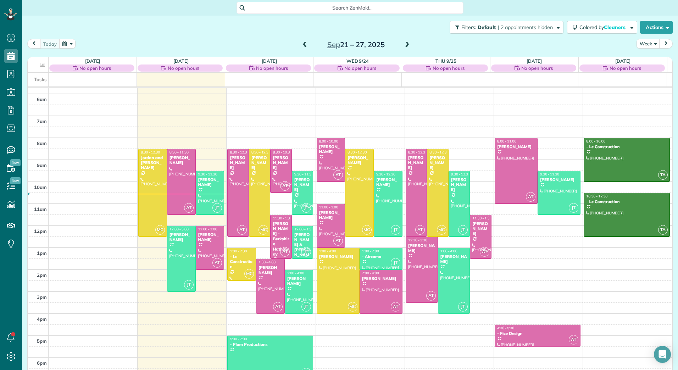
click at [404, 44] on span at bounding box center [407, 45] width 8 height 6
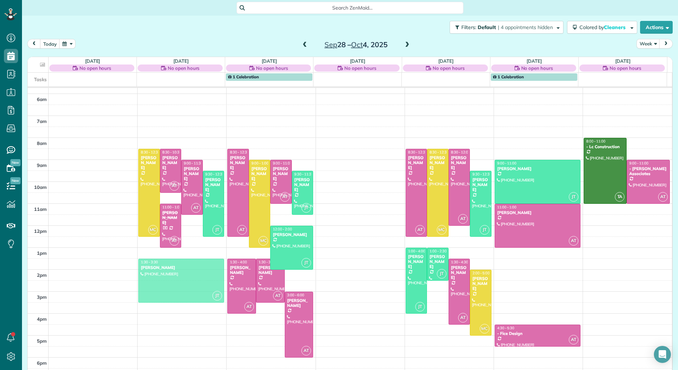
drag, startPoint x: 174, startPoint y: 271, endPoint x: 174, endPoint y: 280, distance: 8.9
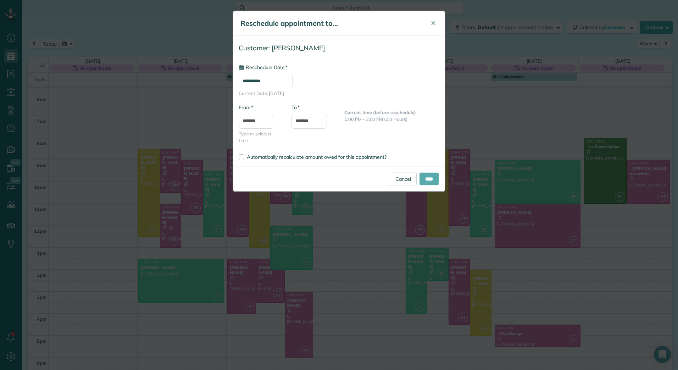
type input "**********"
click at [426, 187] on div "Cancel ****" at bounding box center [338, 179] width 211 height 25
click at [425, 181] on input "****" at bounding box center [429, 179] width 19 height 13
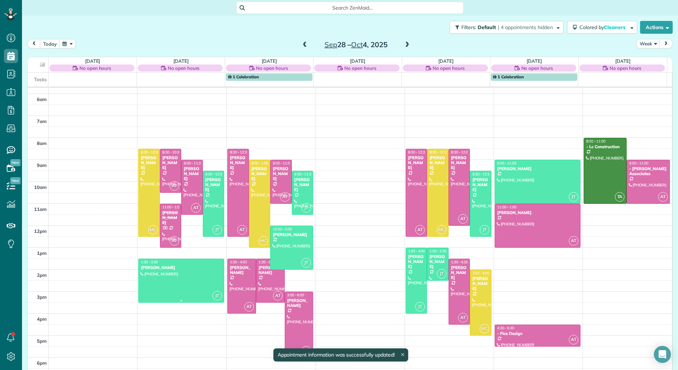
click at [181, 273] on div at bounding box center [181, 280] width 85 height 43
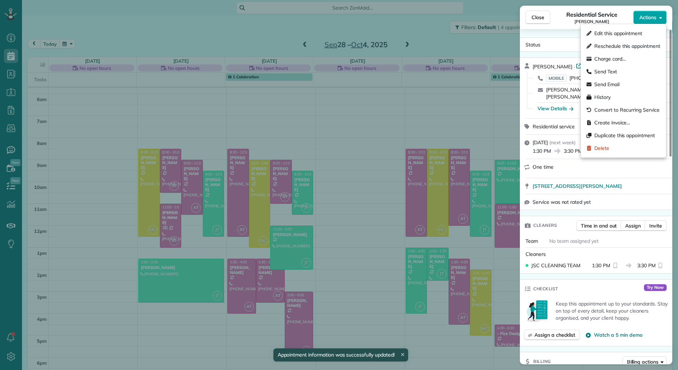
click at [662, 15] on icon "button" at bounding box center [661, 17] width 3 height 5
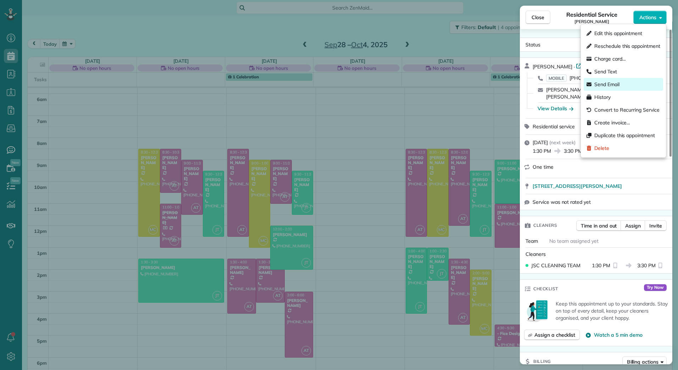
click at [622, 83] on div "Send Email" at bounding box center [623, 84] width 79 height 13
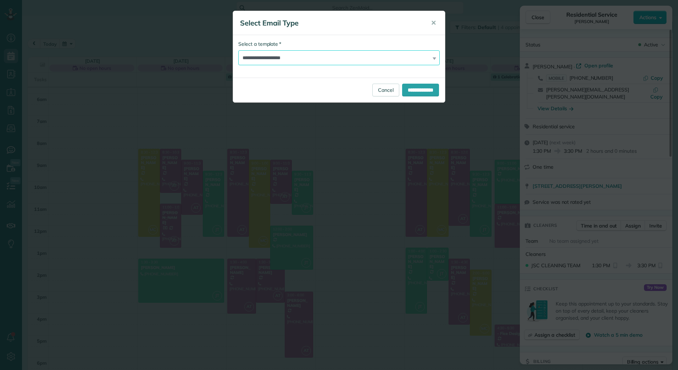
click at [292, 57] on select "**********" at bounding box center [339, 57] width 202 height 15
select select "****"
click at [238, 50] on select "**********" at bounding box center [339, 57] width 202 height 15
click at [428, 90] on input "**********" at bounding box center [420, 90] width 37 height 13
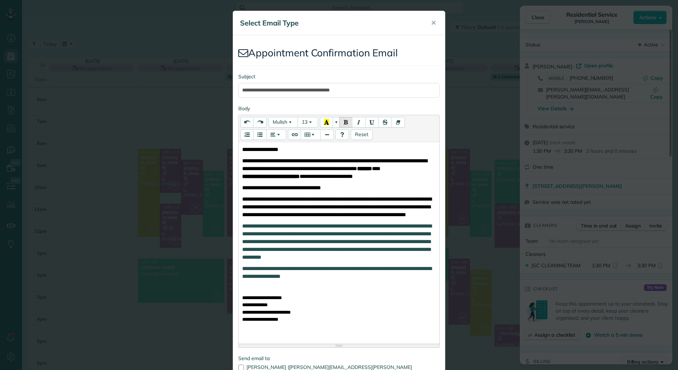
scroll to position [70, 0]
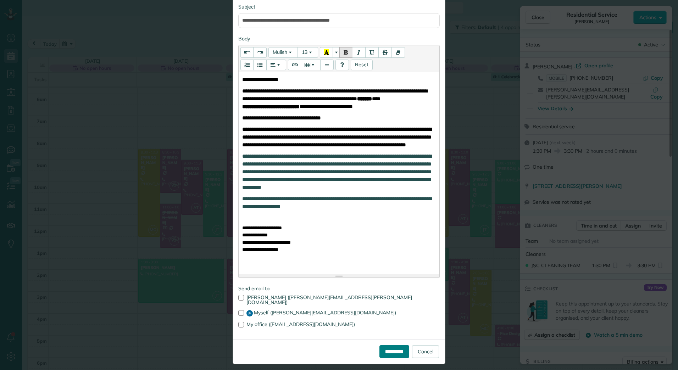
click at [386, 346] on input "**********" at bounding box center [395, 352] width 30 height 13
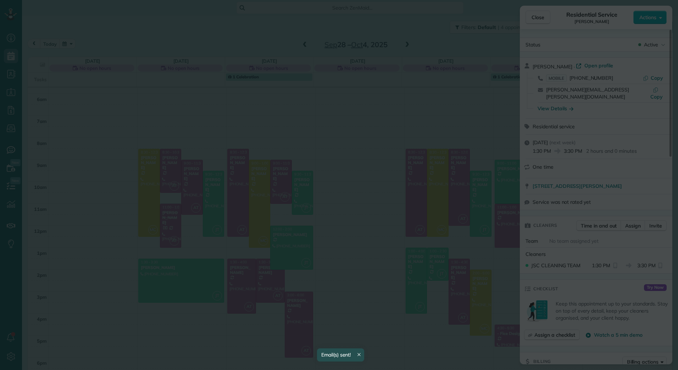
scroll to position [0, 0]
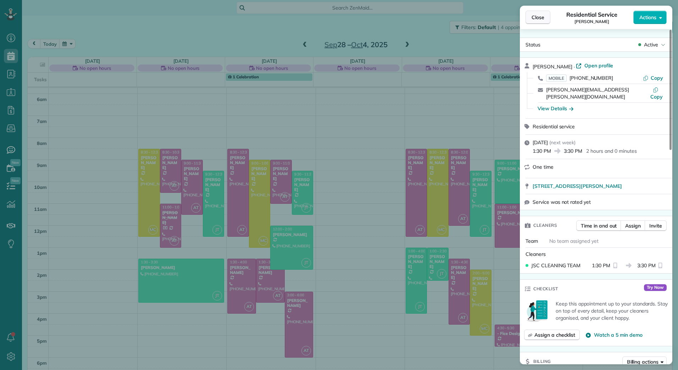
click at [533, 18] on span "Close" at bounding box center [538, 17] width 13 height 7
